Goal: Complete application form

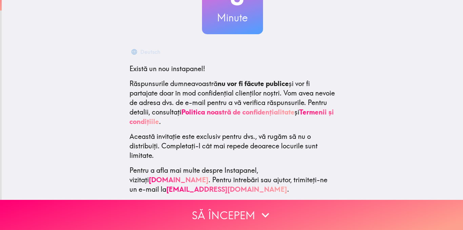
scroll to position [72, 0]
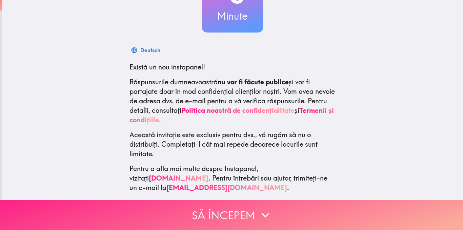
click at [223, 206] on button "Să începem" at bounding box center [231, 215] width 463 height 30
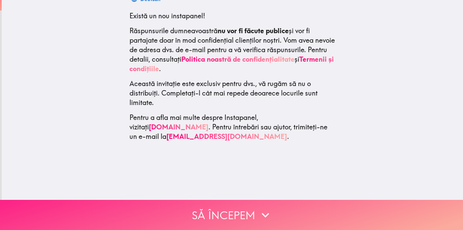
scroll to position [0, 0]
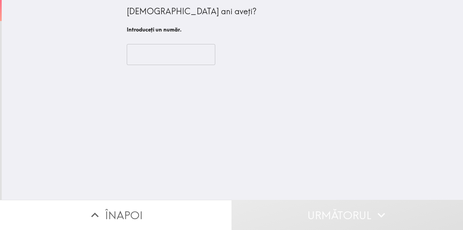
click at [162, 55] on input "number" at bounding box center [171, 54] width 88 height 21
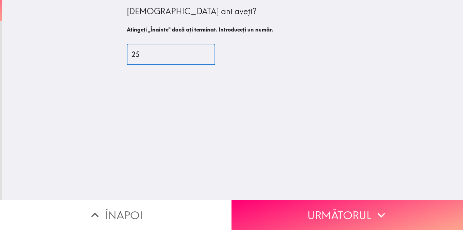
type input "25"
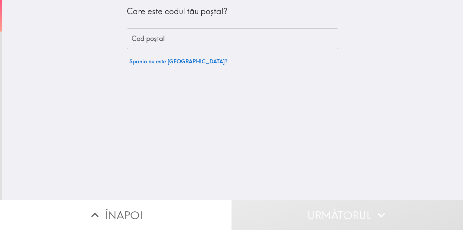
click at [163, 48] on input "Cod poștal" at bounding box center [232, 38] width 211 height 21
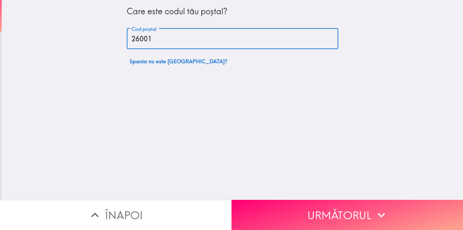
type input "26001"
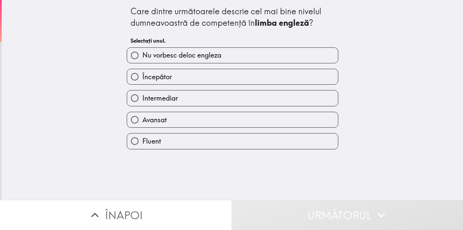
click at [162, 134] on label "Fluent" at bounding box center [232, 140] width 211 height 15
click at [142, 134] on input "Fluent" at bounding box center [134, 140] width 15 height 15
radio input "true"
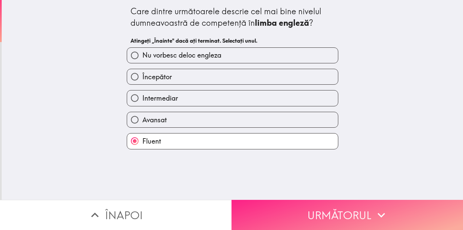
click at [291, 203] on button "Următorul" at bounding box center [346, 215] width 231 height 30
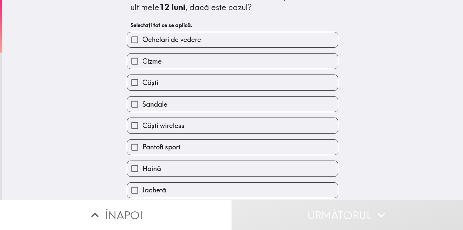
scroll to position [16, 0]
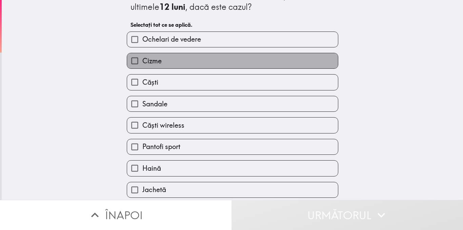
click at [177, 65] on label "Cizme" at bounding box center [232, 60] width 211 height 15
click at [142, 65] on input "Cizme" at bounding box center [134, 60] width 15 height 15
checkbox input "true"
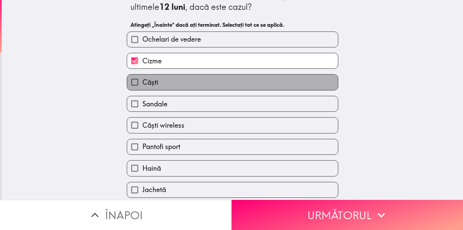
click at [165, 87] on label "Căști" at bounding box center [232, 82] width 211 height 15
click at [142, 87] on input "Căști" at bounding box center [134, 82] width 15 height 15
checkbox input "true"
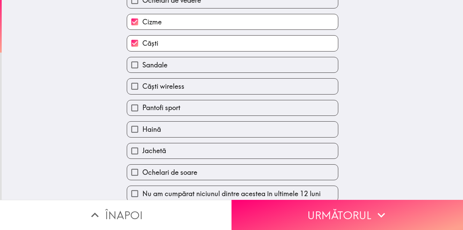
click at [168, 88] on span "Căști wireless" at bounding box center [163, 86] width 42 height 9
click at [142, 88] on input "Căști wireless" at bounding box center [134, 86] width 15 height 15
checkbox input "true"
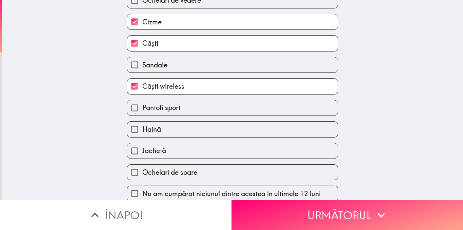
scroll to position [62, 0]
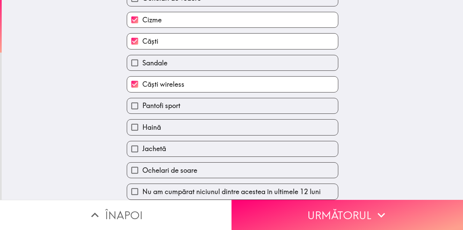
click at [172, 125] on label "Haină" at bounding box center [232, 127] width 211 height 15
click at [142, 125] on input "Haină" at bounding box center [134, 127] width 15 height 15
checkbox input "true"
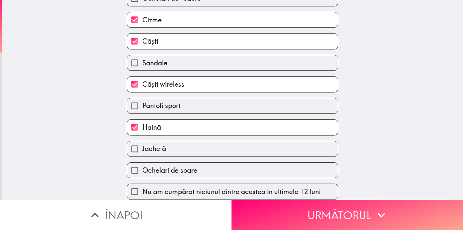
click at [160, 146] on span "Jachetă" at bounding box center [154, 148] width 24 height 9
click at [142, 146] on input "Jachetă" at bounding box center [134, 148] width 15 height 15
checkbox input "true"
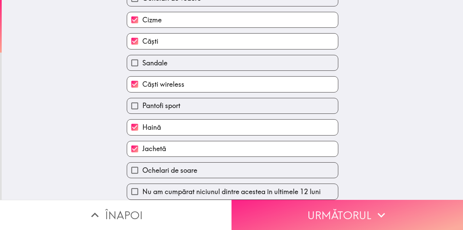
click at [251, 202] on button "Următorul" at bounding box center [346, 215] width 231 height 30
